Goal: Information Seeking & Learning: Learn about a topic

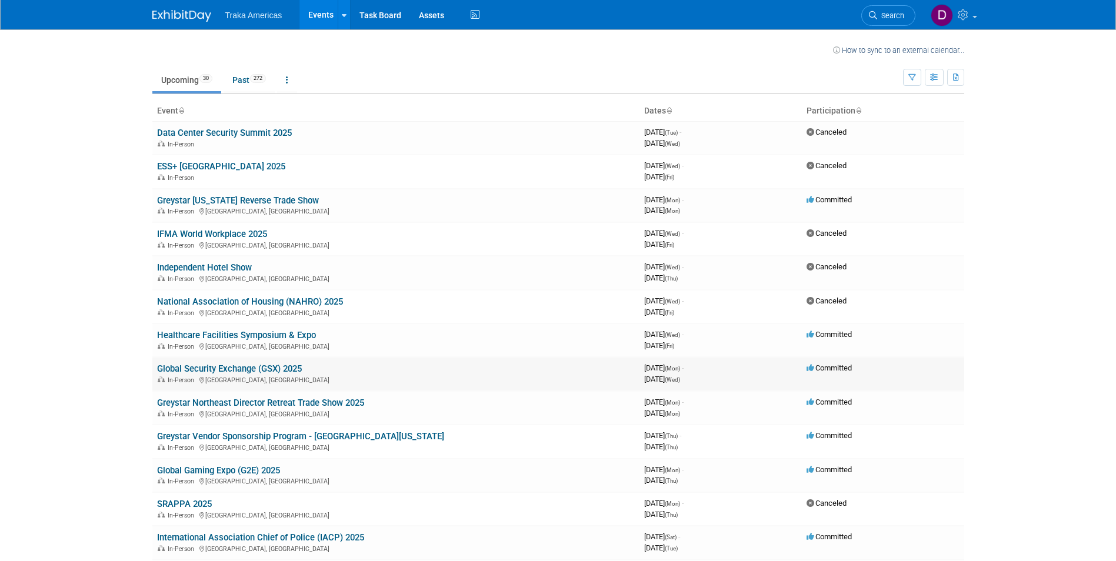
click at [250, 371] on link "Global Security Exchange (GSX) 2025" at bounding box center [229, 369] width 145 height 11
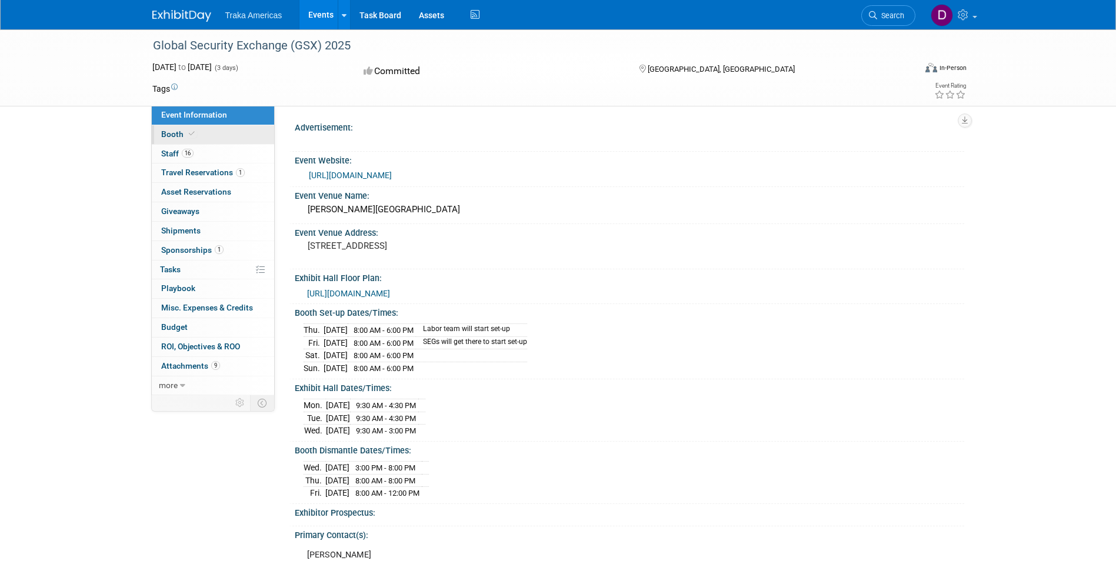
click at [202, 128] on link "Booth" at bounding box center [213, 134] width 122 height 19
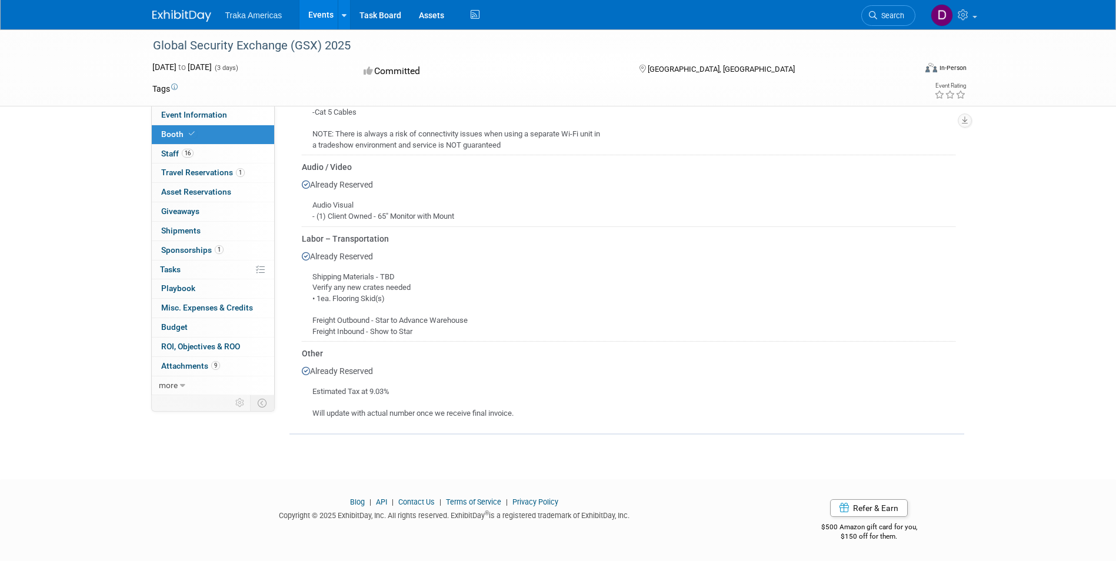
scroll to position [1574, 0]
click at [194, 19] on img at bounding box center [181, 16] width 59 height 12
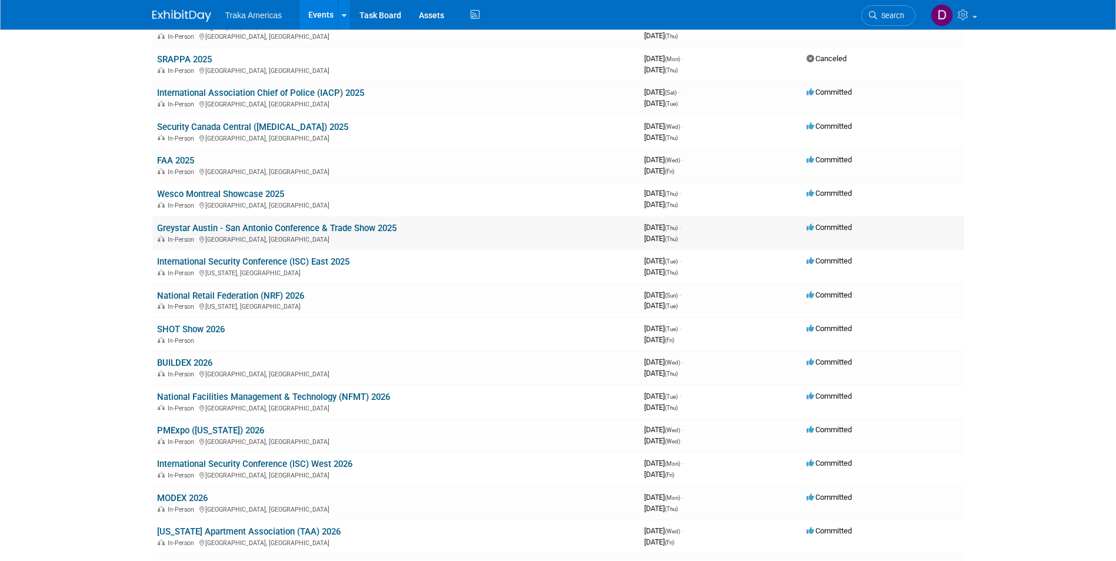
scroll to position [471, 0]
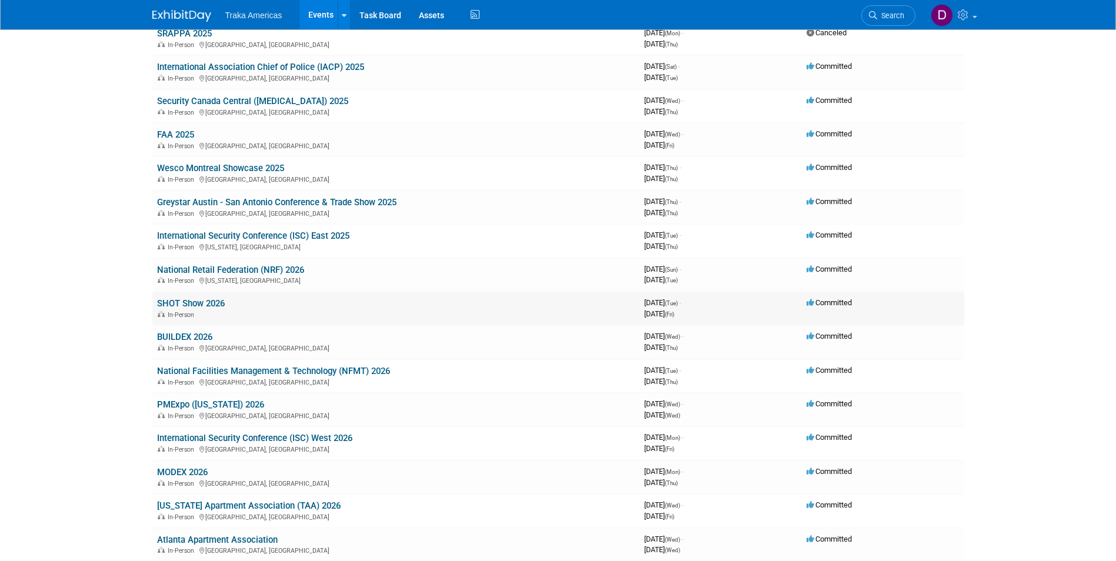
click at [198, 305] on link "SHOT Show 2026" at bounding box center [191, 303] width 68 height 11
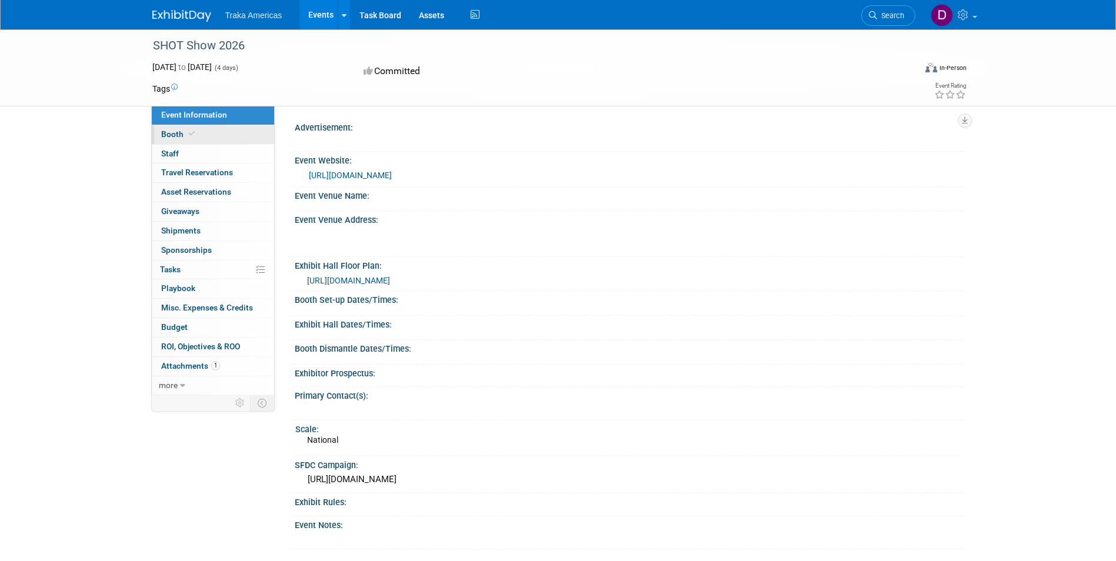
click at [218, 137] on link "Booth" at bounding box center [213, 134] width 122 height 19
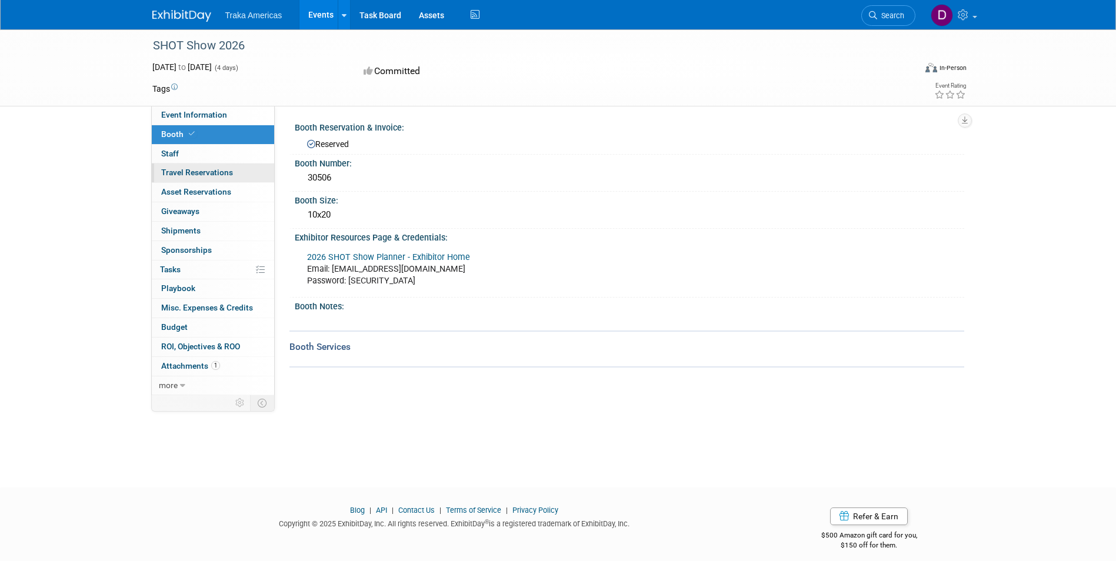
click at [222, 169] on span "Travel Reservations 0" at bounding box center [197, 172] width 72 height 9
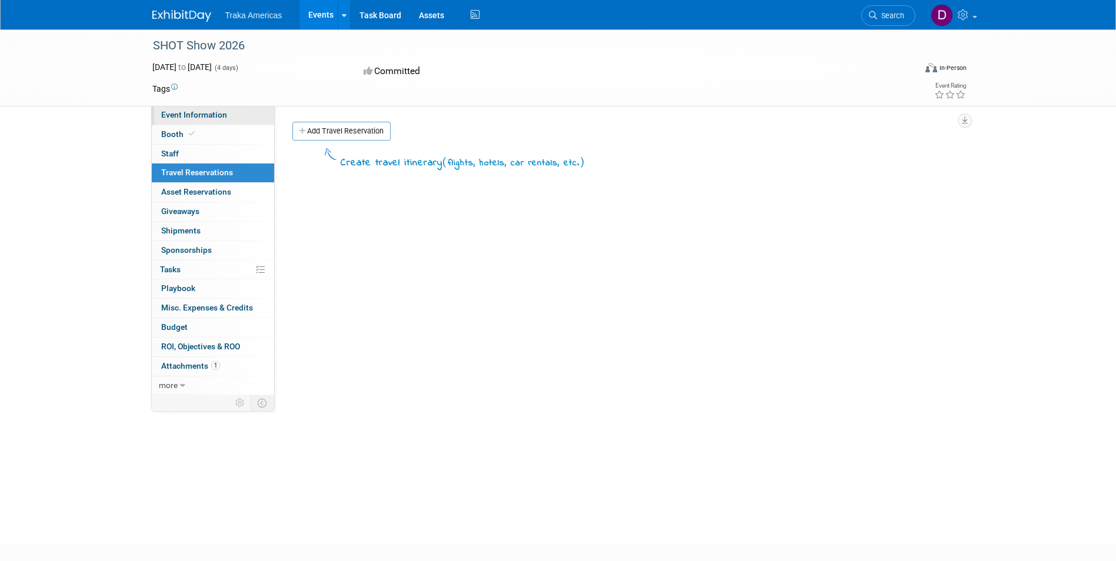
click at [200, 109] on link "Event Information" at bounding box center [213, 115] width 122 height 19
